Goal: Navigation & Orientation: Find specific page/section

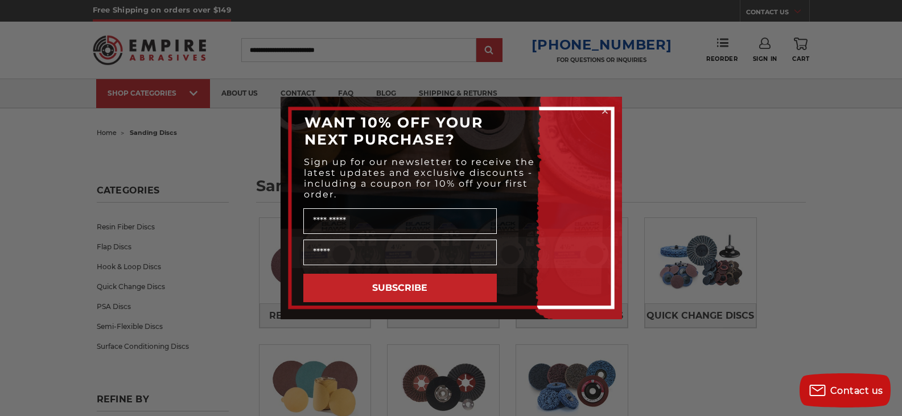
click at [605, 110] on icon "Close dialog" at bounding box center [605, 111] width 5 height 5
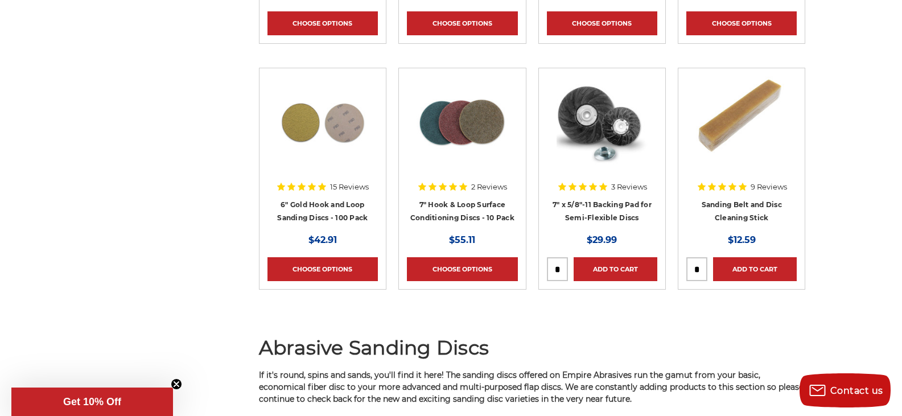
scroll to position [6372, 0]
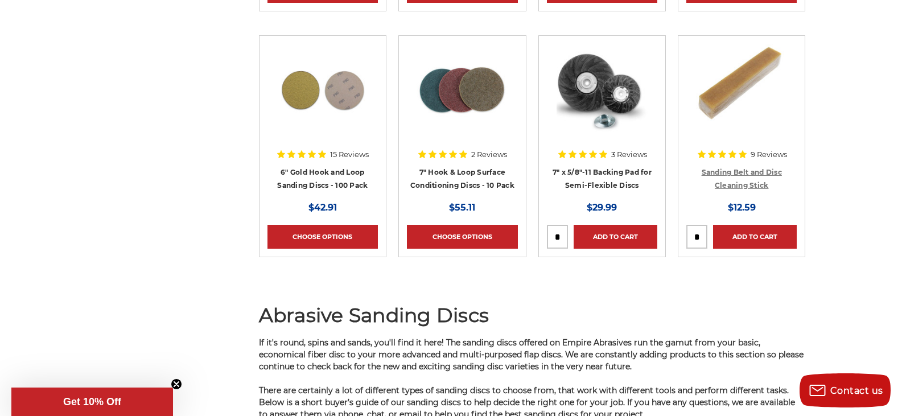
click at [740, 172] on link "Sanding Belt and Disc Cleaning Stick" at bounding box center [742, 179] width 80 height 22
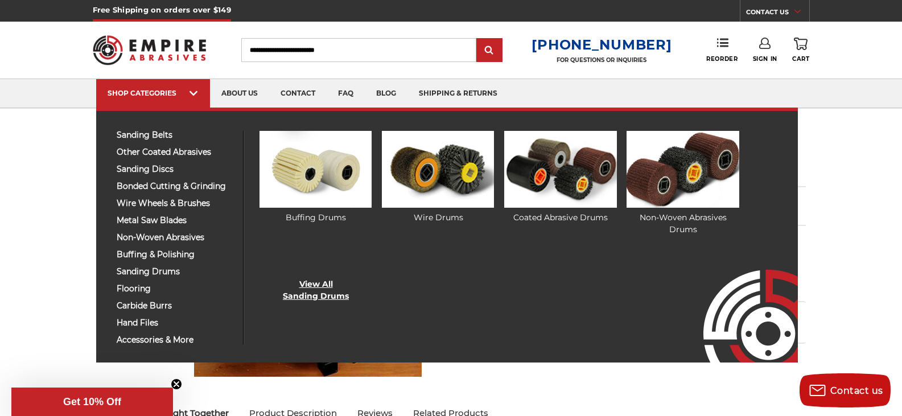
click at [312, 290] on link "View All Sanding Drums" at bounding box center [316, 290] width 66 height 24
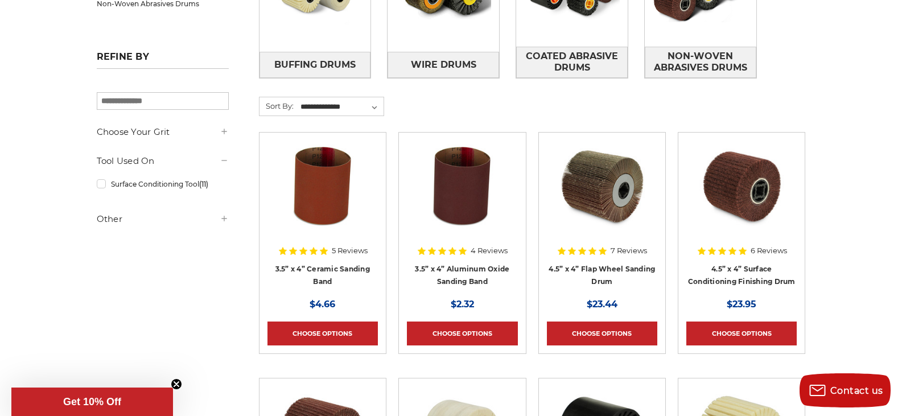
scroll to position [284, 0]
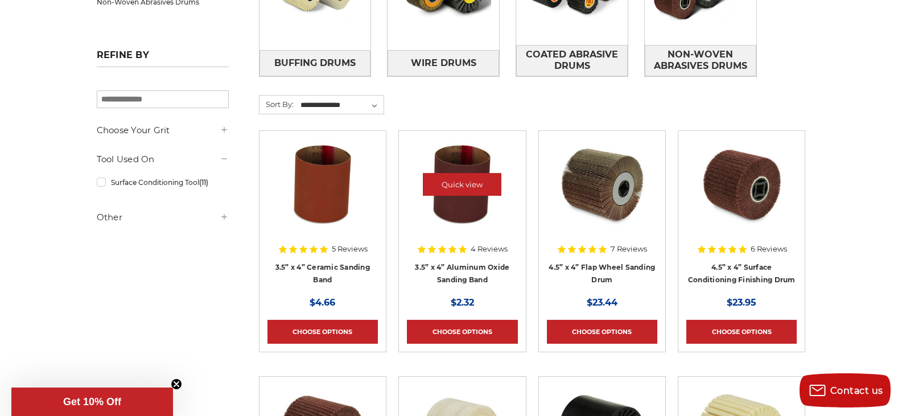
click at [456, 205] on img at bounding box center [461, 184] width 91 height 91
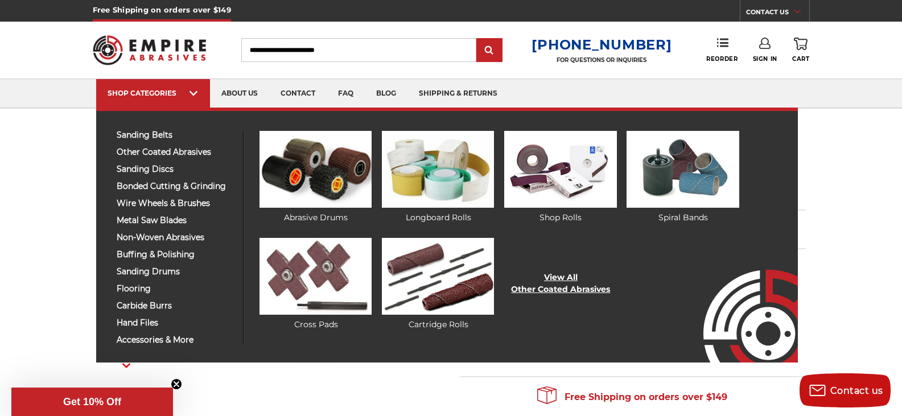
click at [554, 282] on link "View All Other Coated Abrasives" at bounding box center [560, 283] width 99 height 24
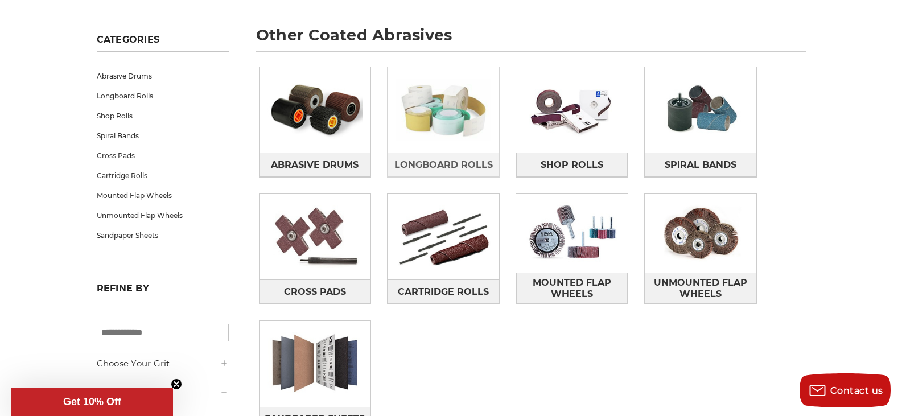
scroll to position [171, 0]
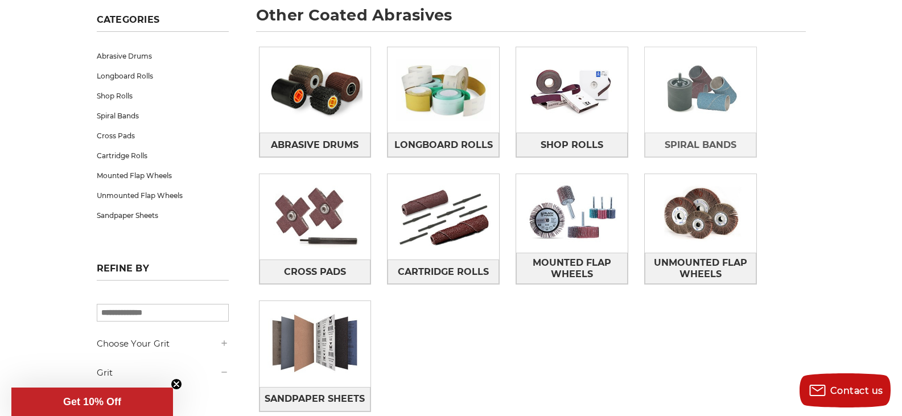
click at [735, 115] on img at bounding box center [701, 90] width 112 height 79
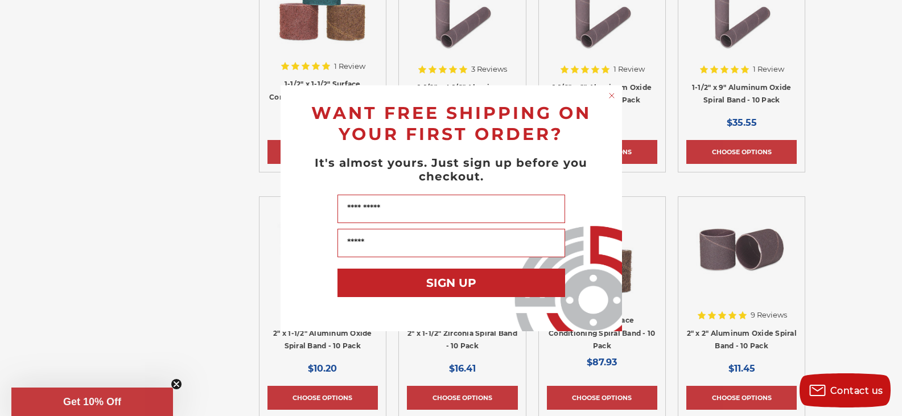
scroll to position [1660, 0]
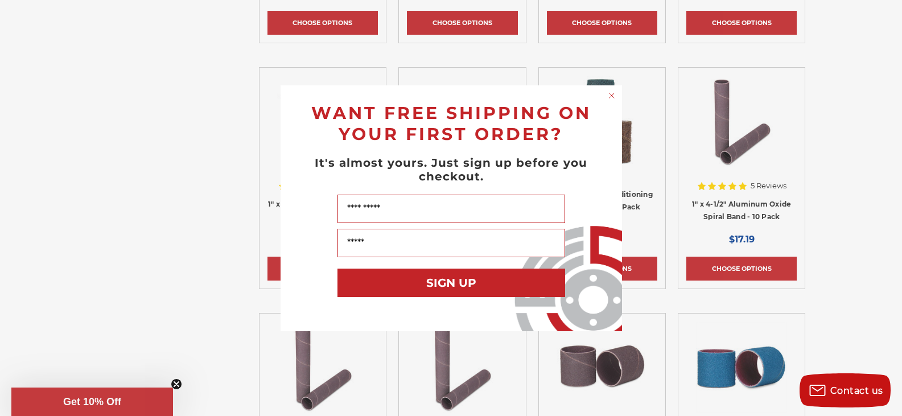
click at [609, 96] on circle "Close dialog" at bounding box center [611, 95] width 11 height 11
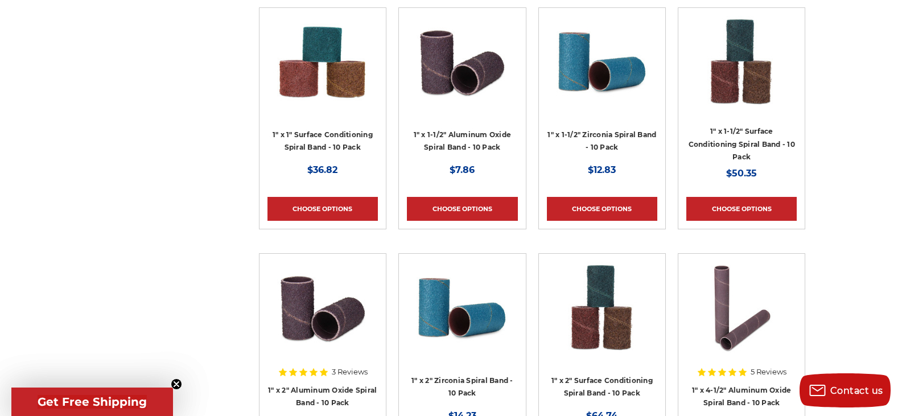
scroll to position [1262, 0]
